Goal: Navigation & Orientation: Understand site structure

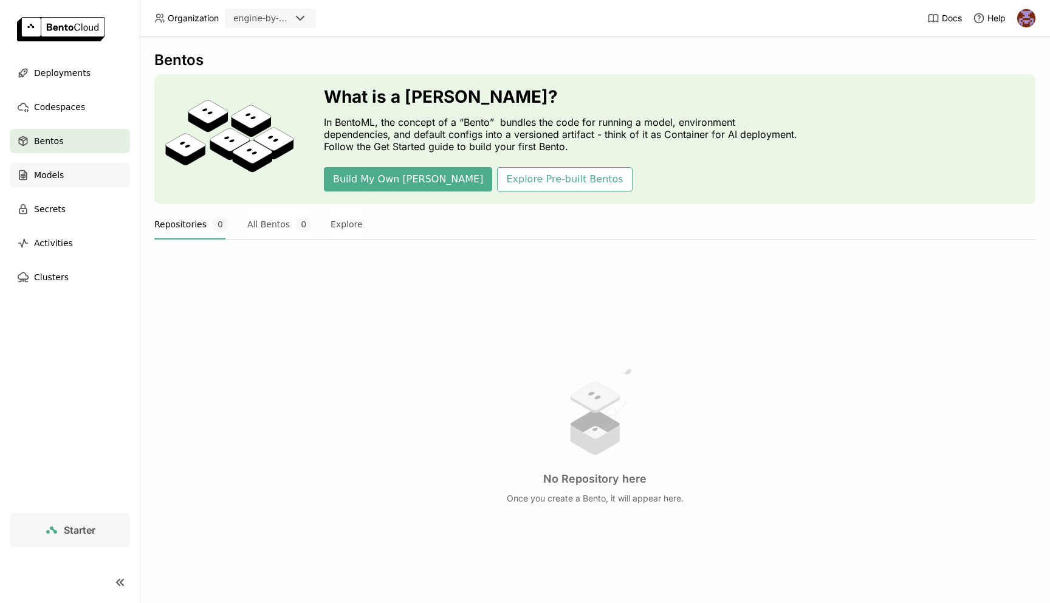
click at [57, 172] on span "Models" at bounding box center [49, 175] width 30 height 15
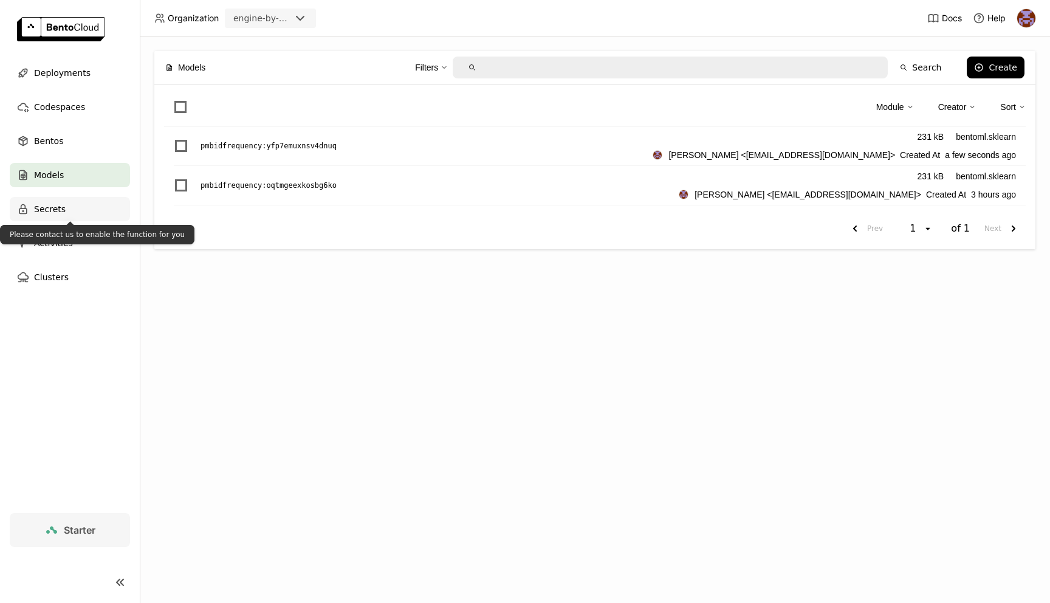
click at [76, 213] on div "Secrets" at bounding box center [70, 209] width 120 height 24
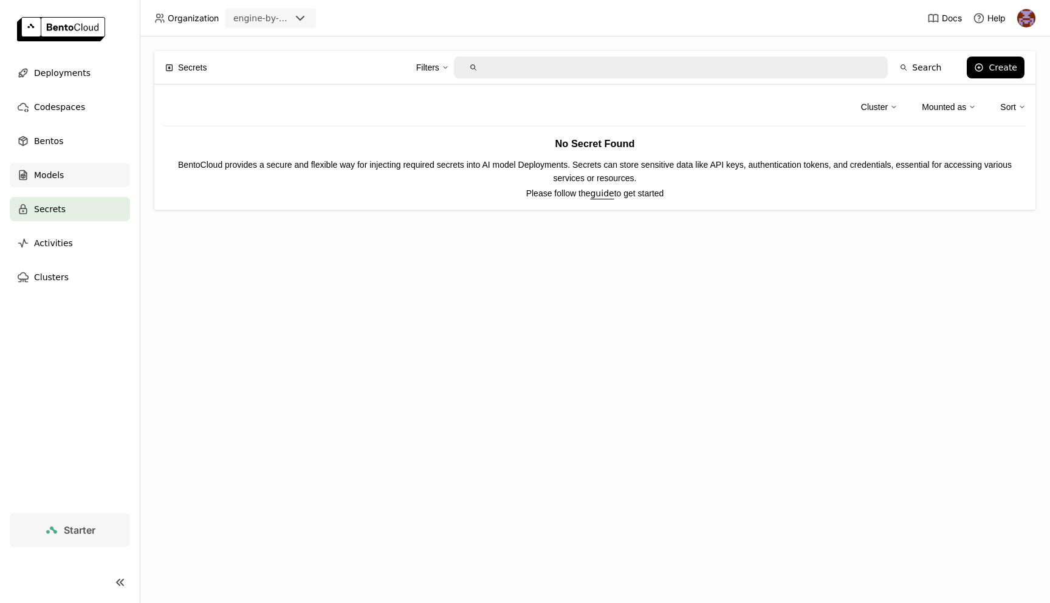
click at [88, 182] on div "Models" at bounding box center [70, 175] width 120 height 24
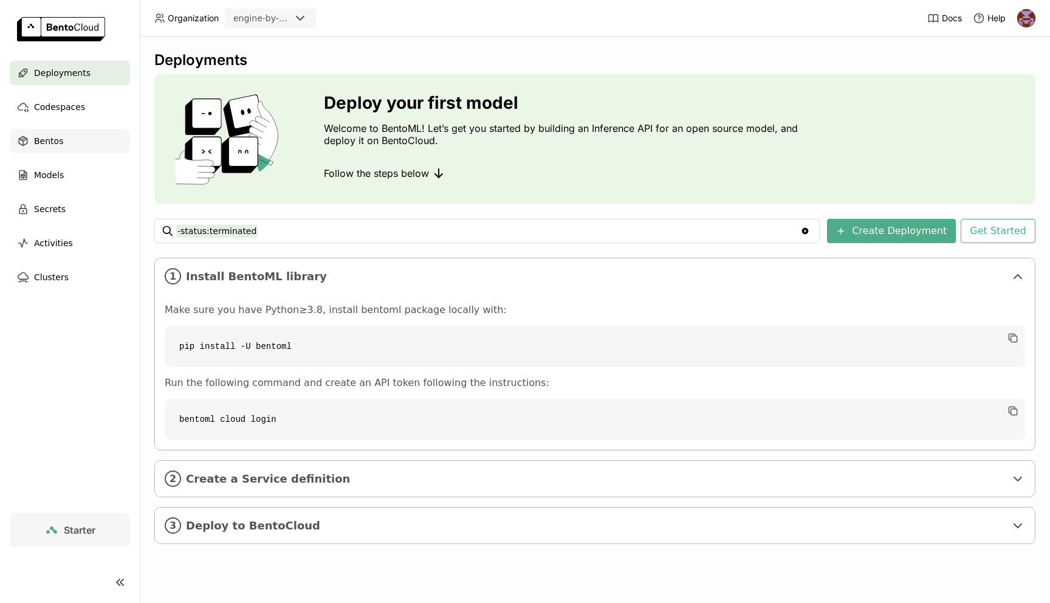
click at [43, 136] on span "Bentos" at bounding box center [48, 141] width 29 height 15
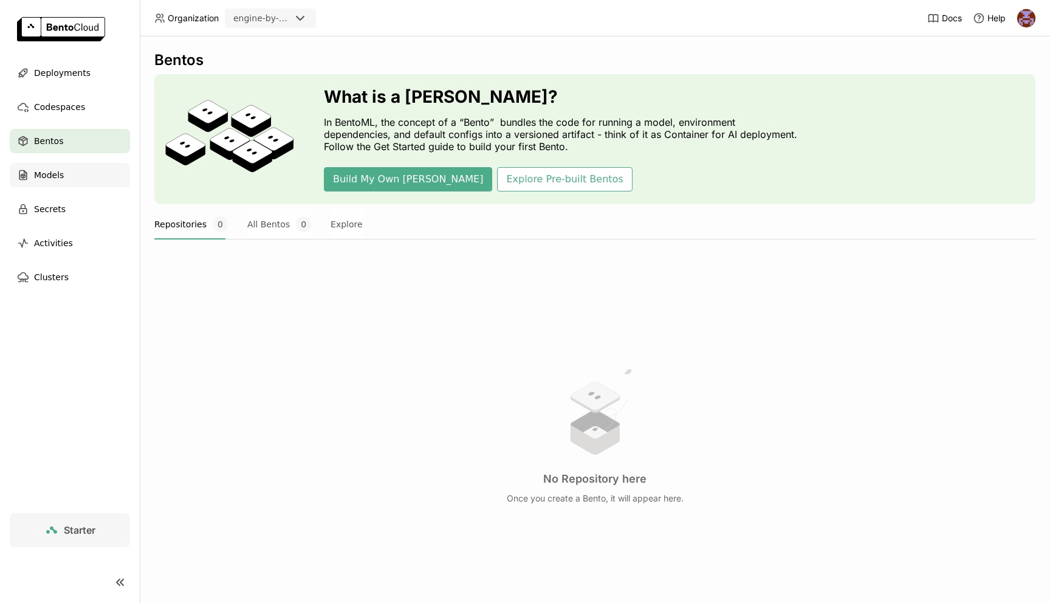
click at [68, 177] on div "Models" at bounding box center [70, 175] width 120 height 24
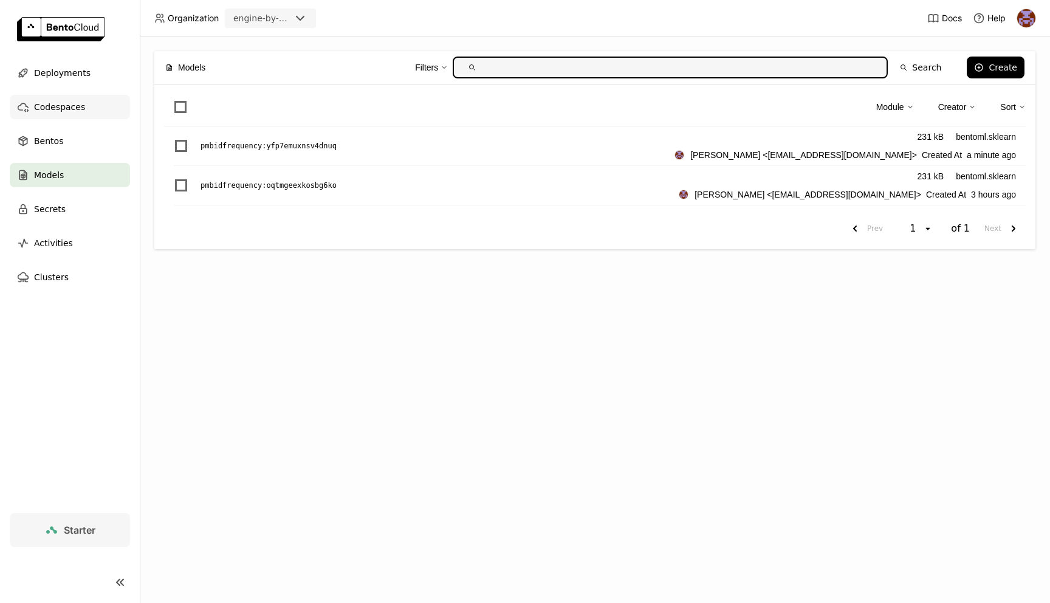
click at [88, 109] on div "Codespaces" at bounding box center [70, 107] width 120 height 24
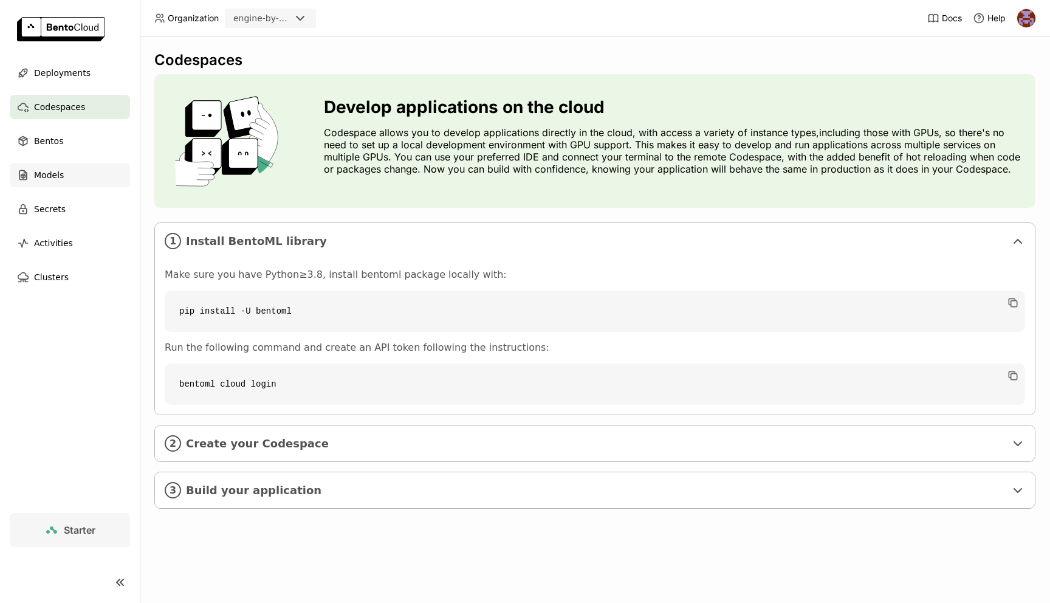
click at [80, 177] on div "Models" at bounding box center [70, 175] width 120 height 24
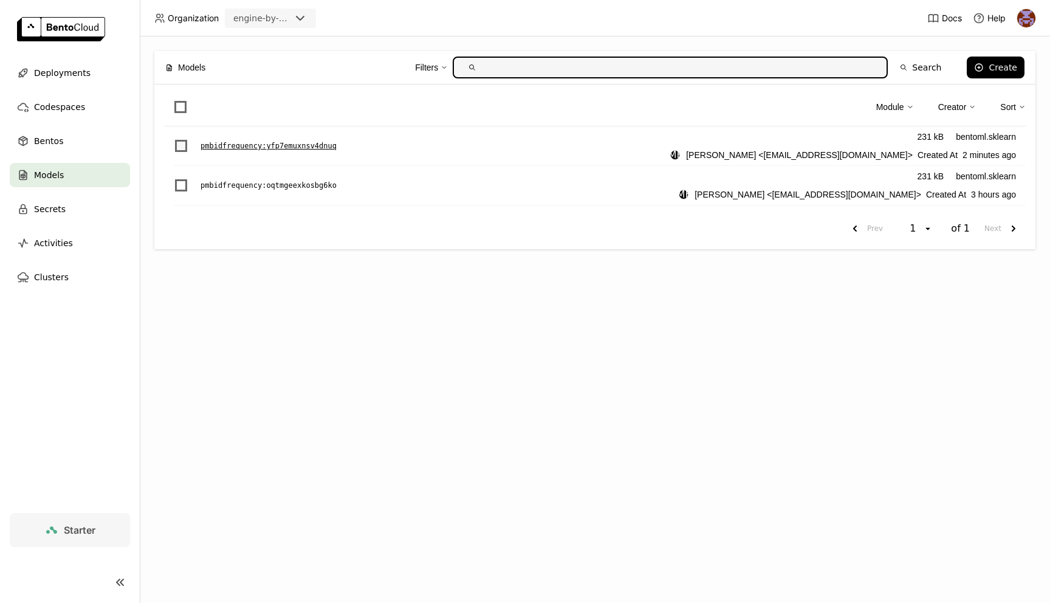
click at [179, 141] on span "List item" at bounding box center [181, 146] width 12 height 12
click at [174, 139] on input "List item" at bounding box center [174, 139] width 0 height 0
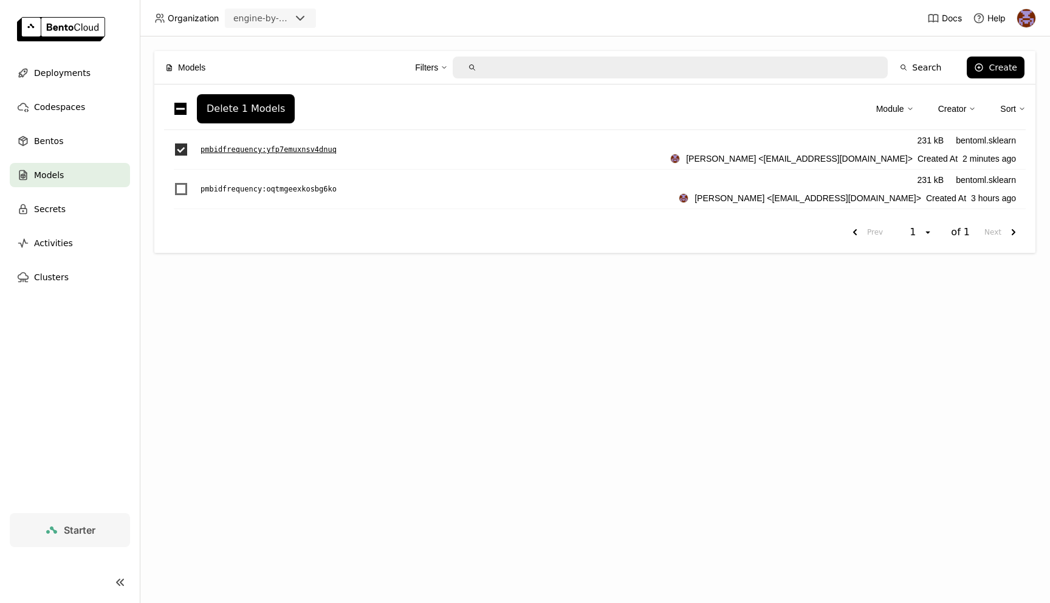
click at [183, 152] on span "List item" at bounding box center [181, 149] width 12 height 12
click at [174, 142] on input "List item" at bounding box center [174, 142] width 0 height 0
